Goal: Check status: Check status

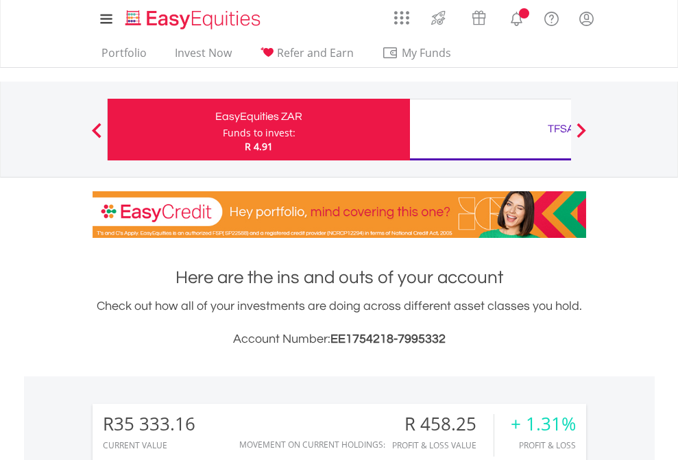
scroll to position [132, 215]
click at [223, 130] on div "Funds to invest:" at bounding box center [259, 133] width 73 height 14
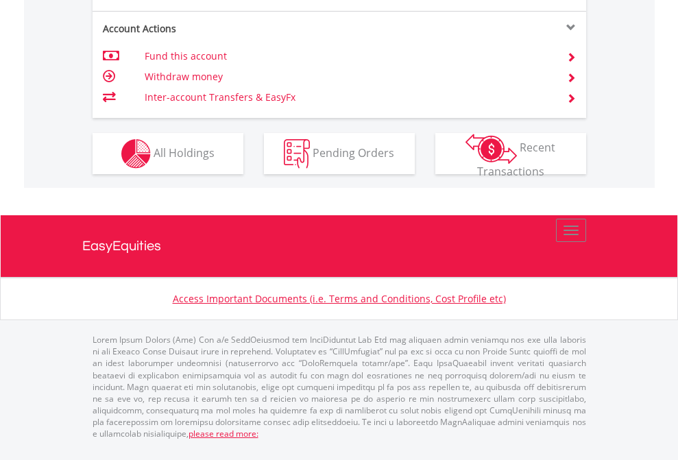
scroll to position [1287, 0]
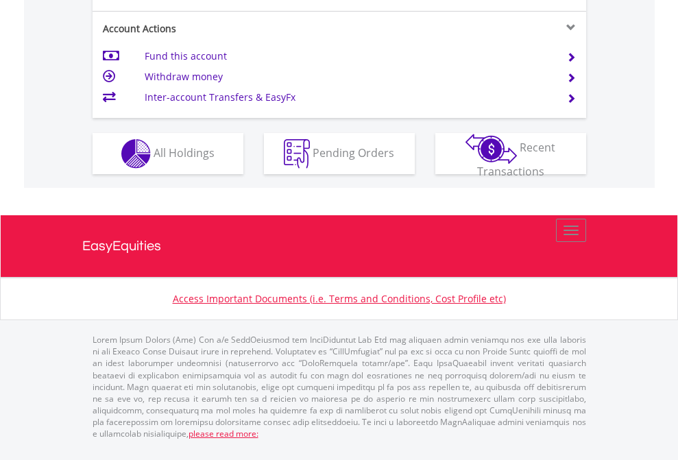
scroll to position [1342, 0]
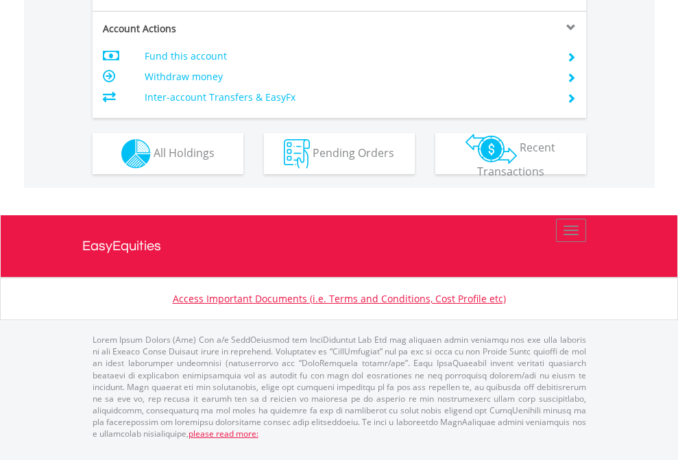
scroll to position [1197, 0]
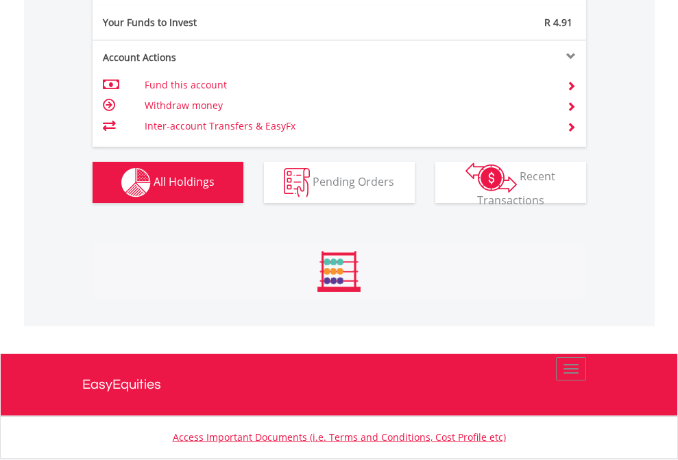
scroll to position [132, 215]
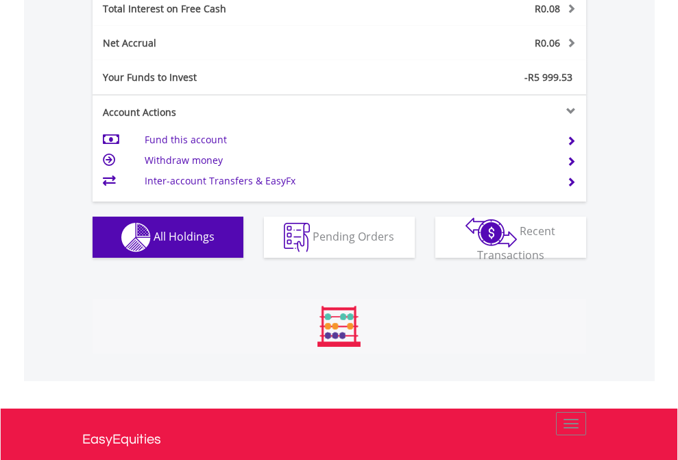
scroll to position [132, 215]
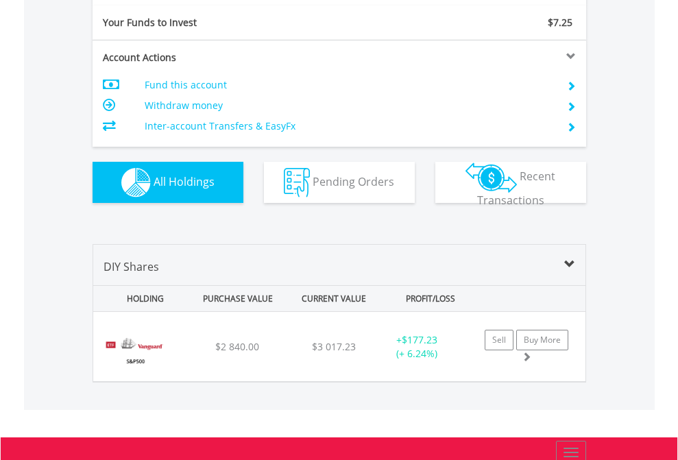
scroll to position [1525, 0]
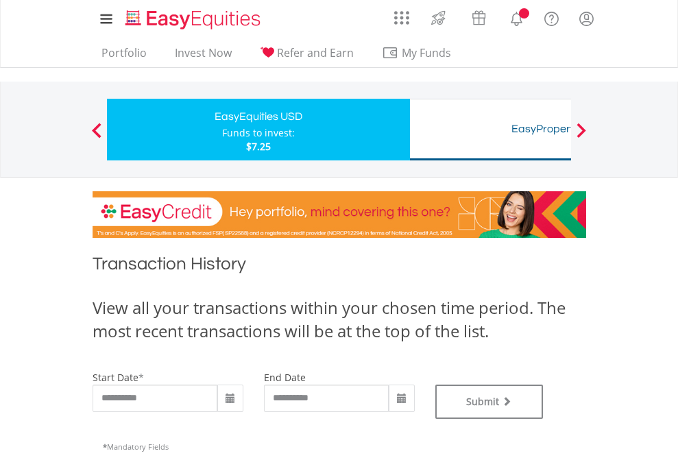
type input "**********"
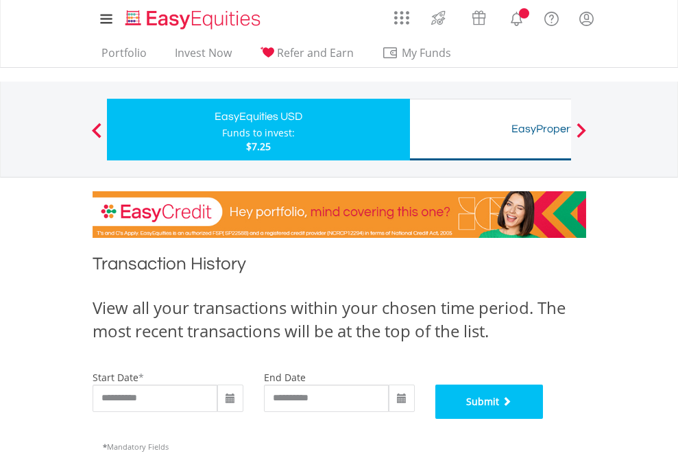
click at [544, 419] on button "Submit" at bounding box center [490, 402] width 108 height 34
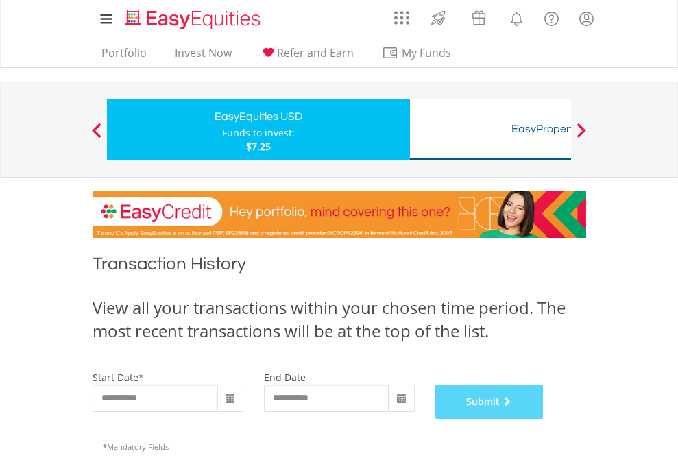
scroll to position [556, 0]
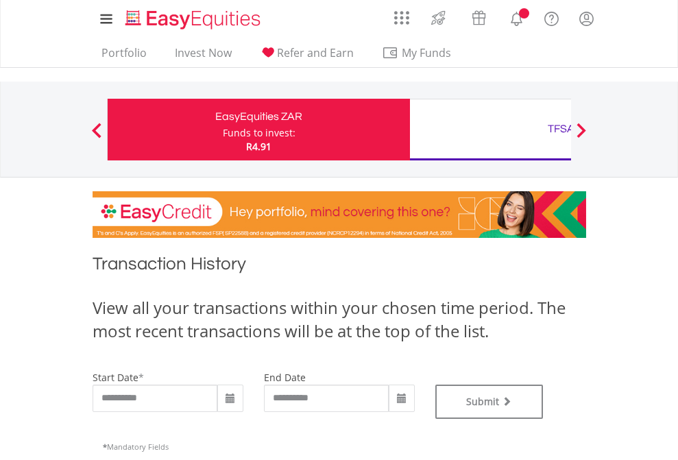
click at [490, 130] on div "TFSA" at bounding box center [561, 128] width 286 height 19
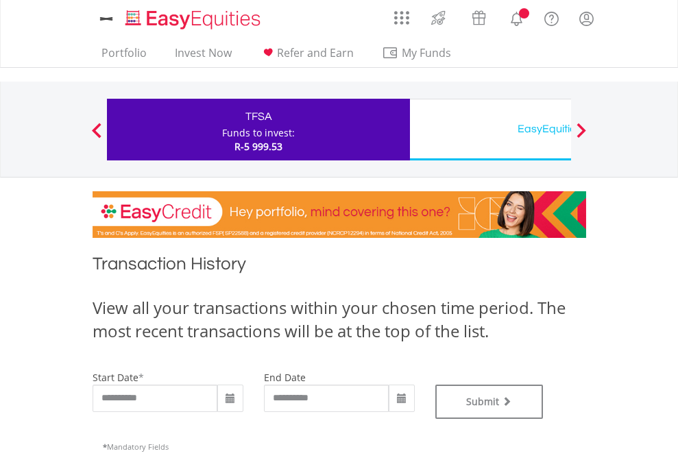
type input "**********"
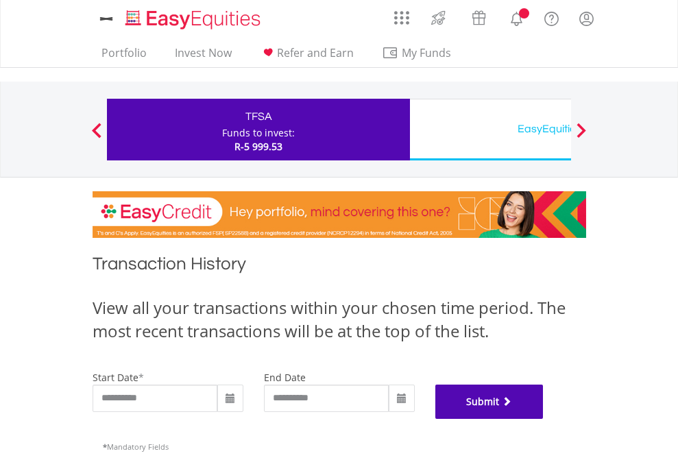
click at [544, 419] on button "Submit" at bounding box center [490, 402] width 108 height 34
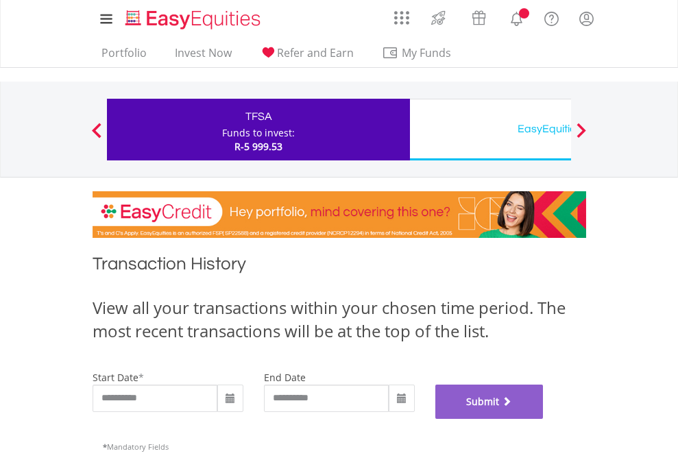
scroll to position [556, 0]
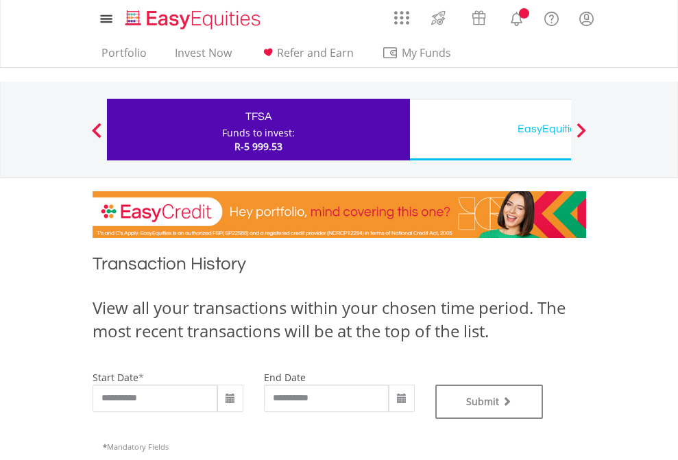
click at [490, 130] on div "EasyEquities USD" at bounding box center [561, 128] width 286 height 19
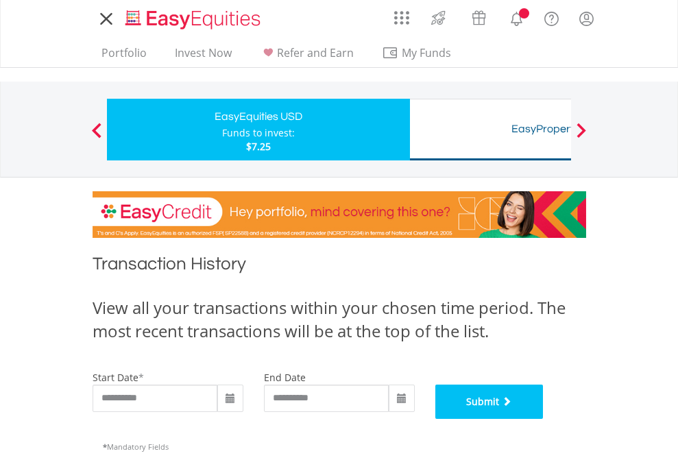
click at [544, 419] on button "Submit" at bounding box center [490, 402] width 108 height 34
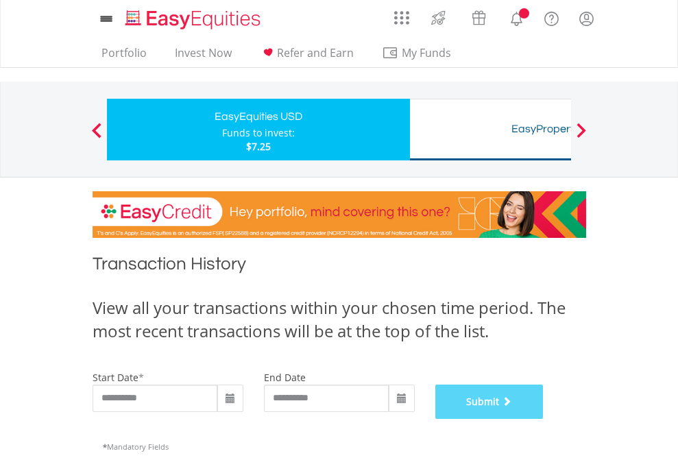
scroll to position [556, 0]
